Goal: Information Seeking & Learning: Learn about a topic

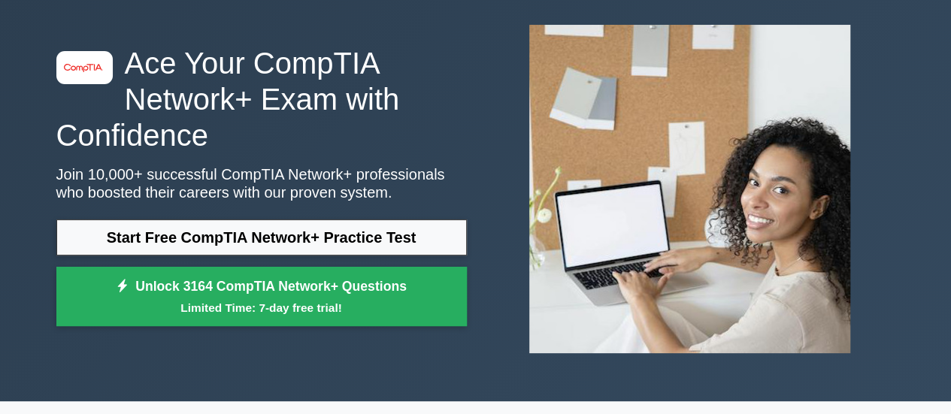
scroll to position [72, 0]
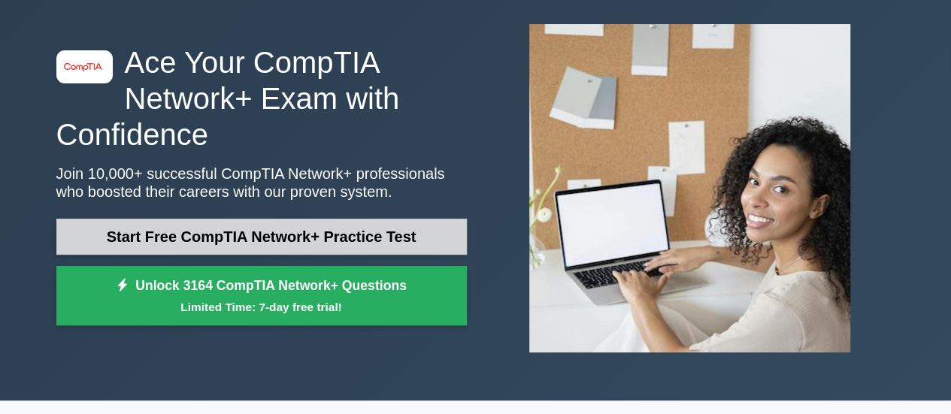
click at [272, 245] on link "Start Free CompTIA Network+ Practice Test" at bounding box center [261, 237] width 411 height 36
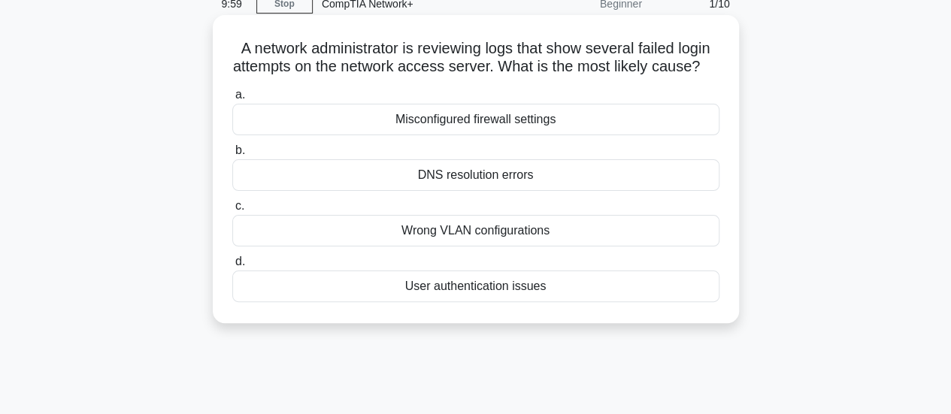
scroll to position [70, 0]
click at [340, 135] on div "Misconfigured firewall settings" at bounding box center [475, 119] width 487 height 32
click at [232, 99] on input "a. Misconfigured firewall settings" at bounding box center [232, 95] width 0 height 10
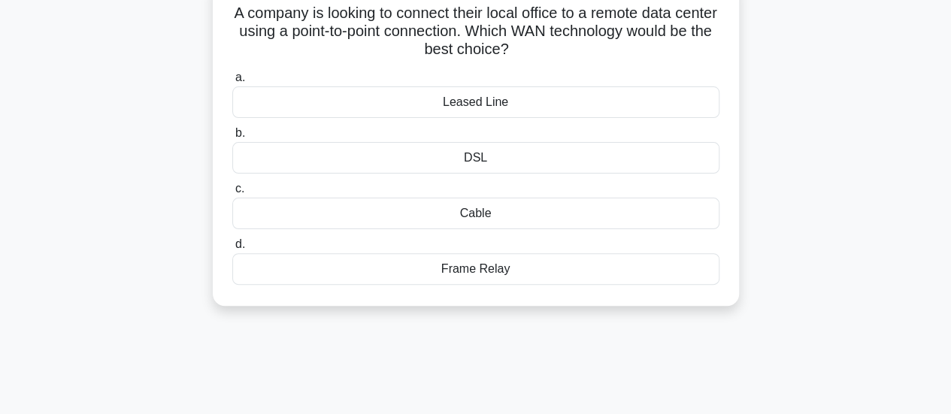
scroll to position [0, 0]
